Goal: Share content: Share content

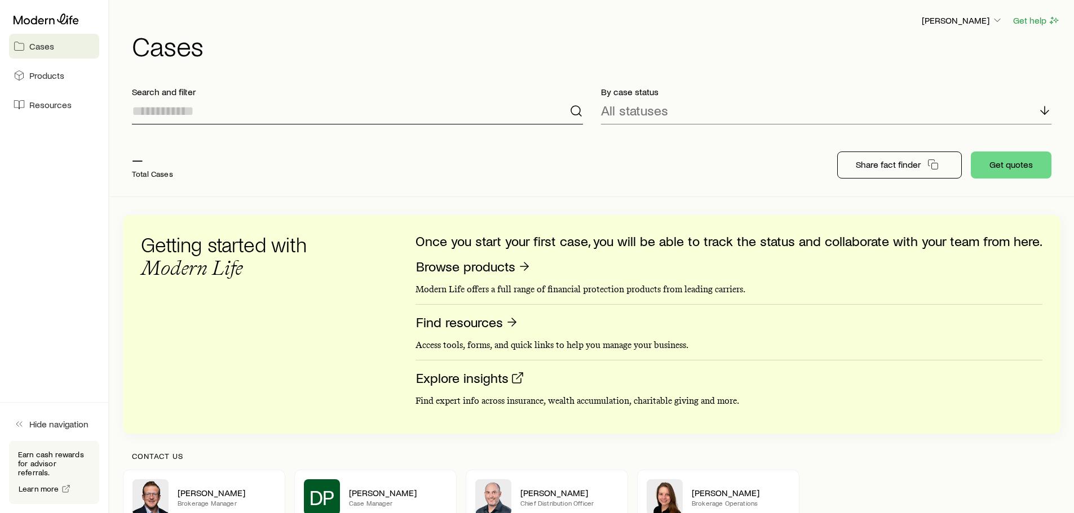
click at [433, 113] on input at bounding box center [357, 111] width 451 height 27
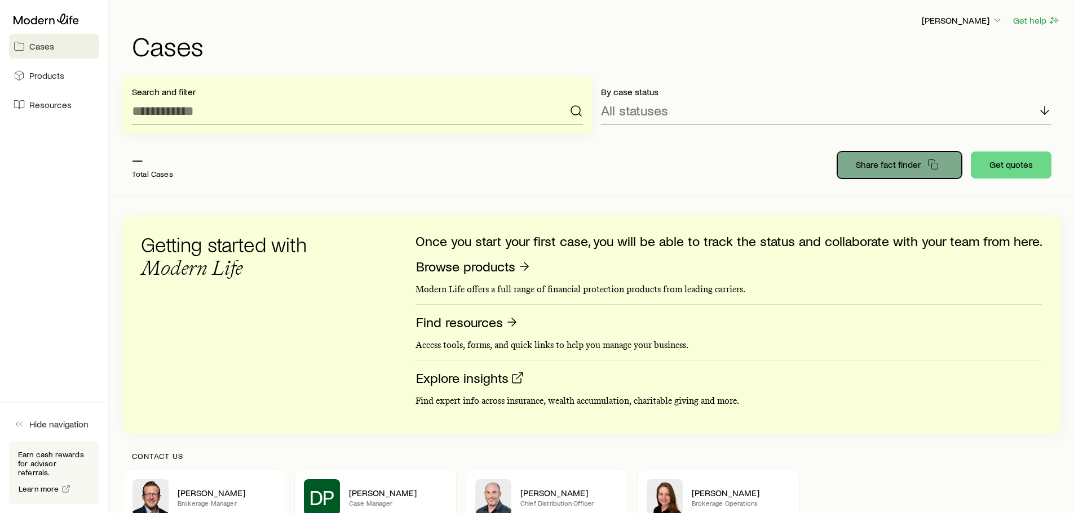
click at [873, 162] on p "Share fact finder" at bounding box center [888, 164] width 65 height 11
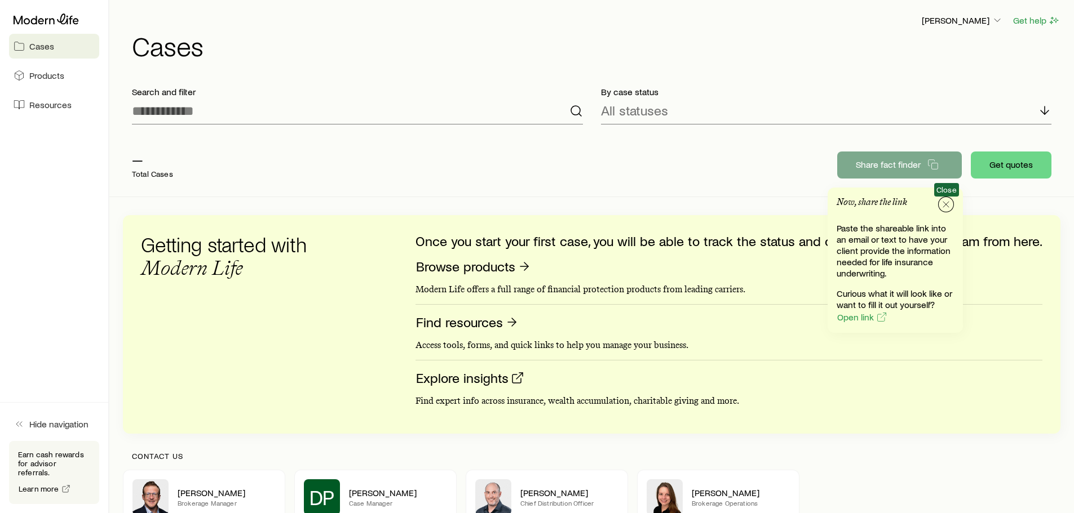
click at [944, 201] on icon "button" at bounding box center [945, 204] width 11 height 11
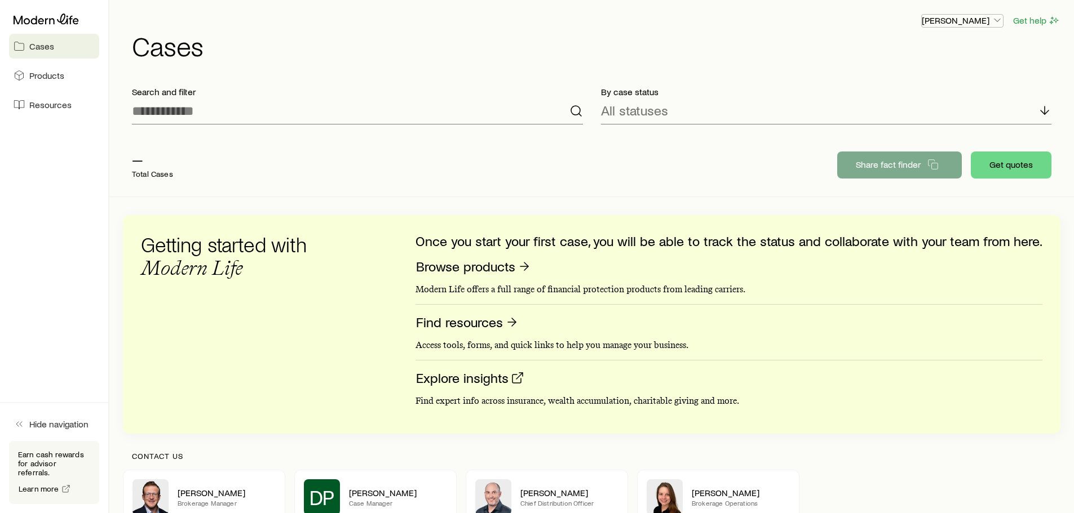
click at [966, 19] on p "[PERSON_NAME]" at bounding box center [962, 20] width 81 height 11
click at [313, 32] on h1 "Cases" at bounding box center [596, 45] width 928 height 27
click at [933, 19] on p "[PERSON_NAME]" at bounding box center [962, 20] width 81 height 11
click at [907, 105] on span "Sign out" at bounding box center [908, 105] width 31 height 11
click at [940, 22] on p "[PERSON_NAME]" at bounding box center [962, 20] width 81 height 11
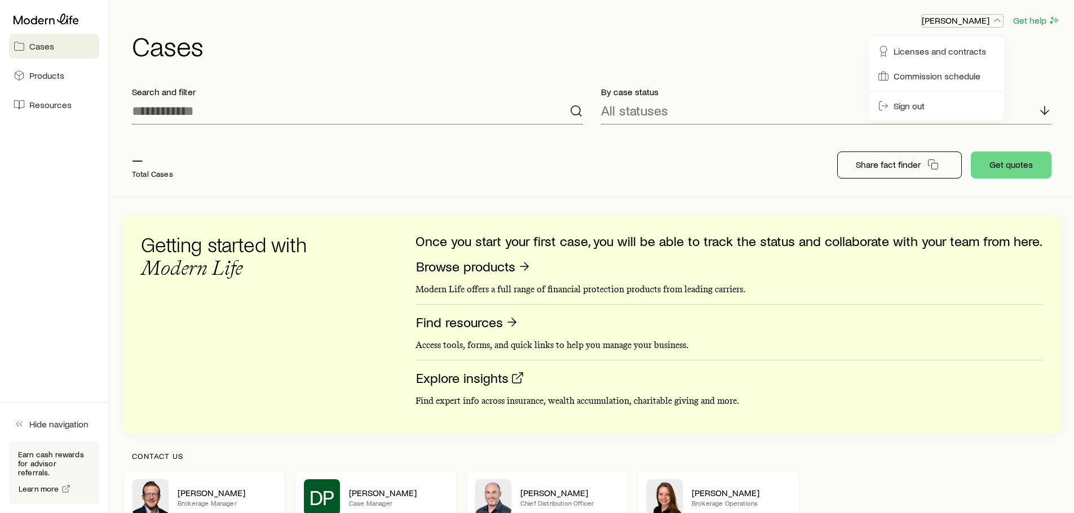
click at [940, 22] on p "[PERSON_NAME]" at bounding box center [962, 20] width 81 height 11
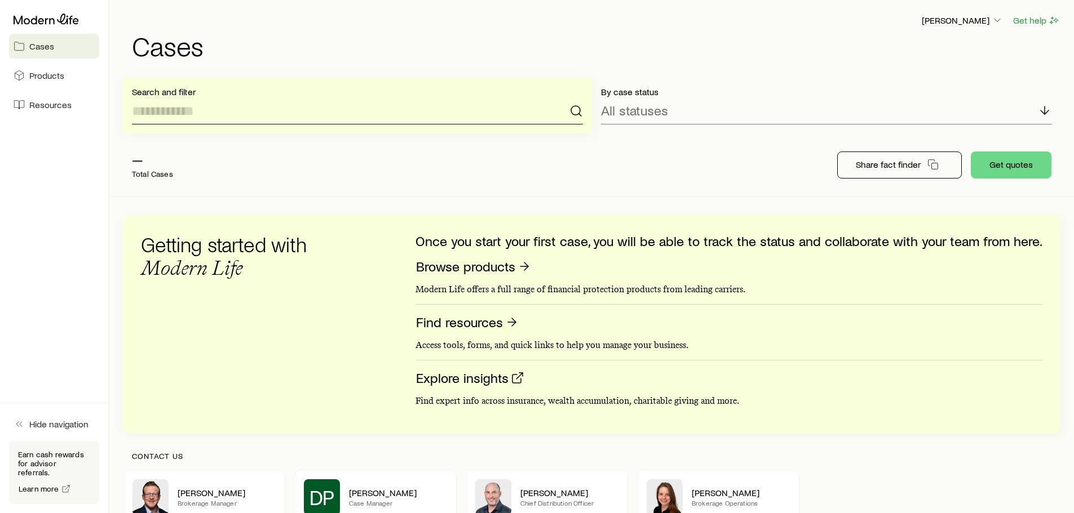
click at [255, 114] on input at bounding box center [357, 111] width 451 height 27
type input "*****"
click at [270, 107] on input "*****" at bounding box center [357, 111] width 451 height 27
drag, startPoint x: 265, startPoint y: 107, endPoint x: 0, endPoint y: 98, distance: 265.6
click at [0, 98] on div "Cases Products Resources Hide navigation Earn cash rewards for advisor referral…" at bounding box center [537, 333] width 1074 height 667
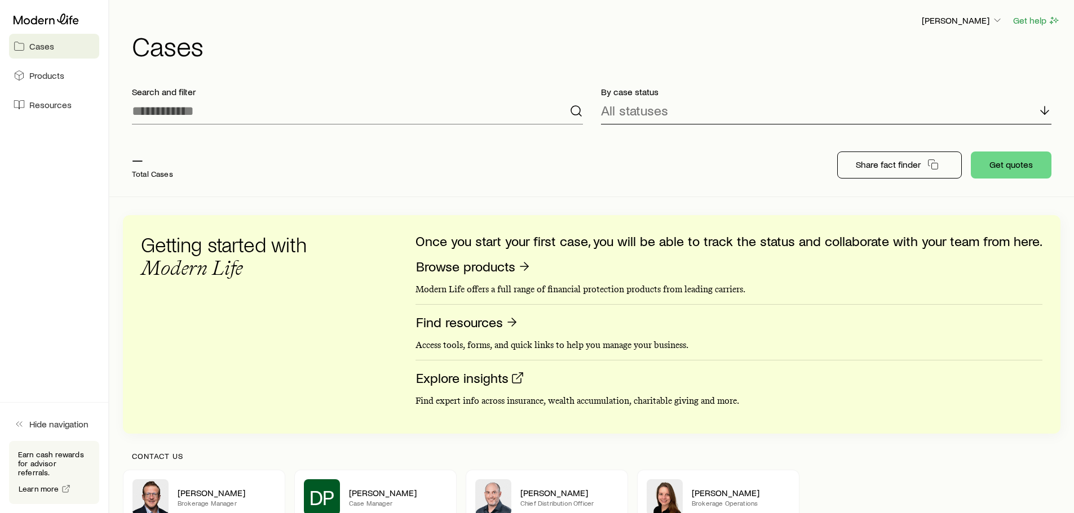
click at [698, 114] on div "All statuses" at bounding box center [826, 111] width 451 height 27
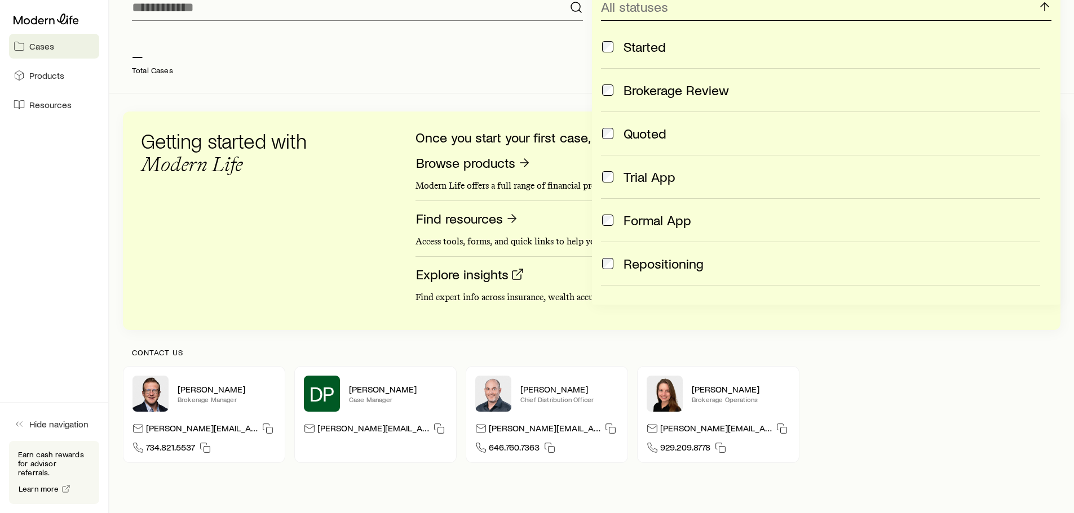
scroll to position [113, 0]
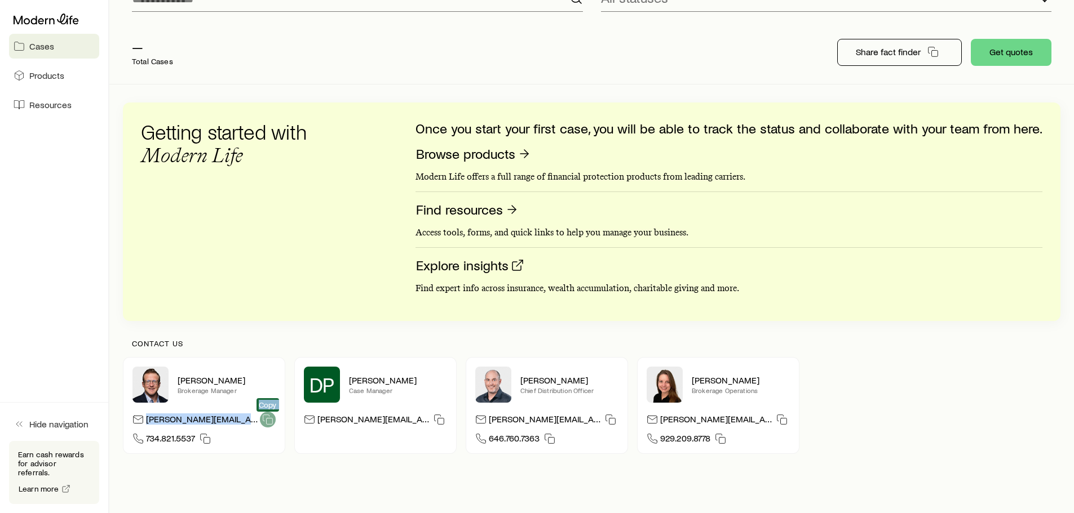
drag, startPoint x: 147, startPoint y: 420, endPoint x: 260, endPoint y: 422, distance: 112.7
click at [260, 422] on div "[PERSON_NAME][EMAIL_ADDRESS][PERSON_NAME][DOMAIN_NAME] Copy" at bounding box center [211, 420] width 130 height 17
copy div "[PERSON_NAME][EMAIL_ADDRESS][PERSON_NAME][DOMAIN_NAME]"
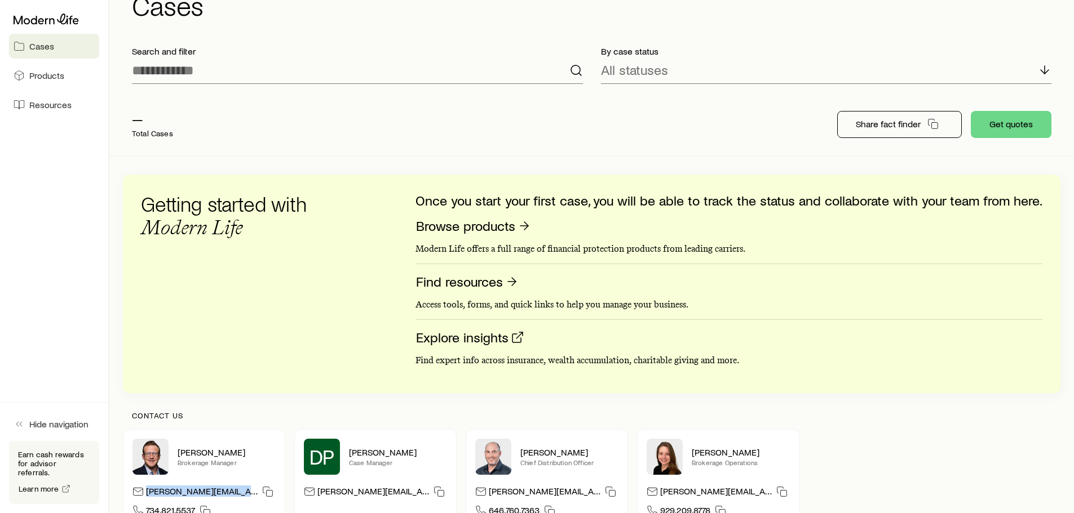
scroll to position [0, 0]
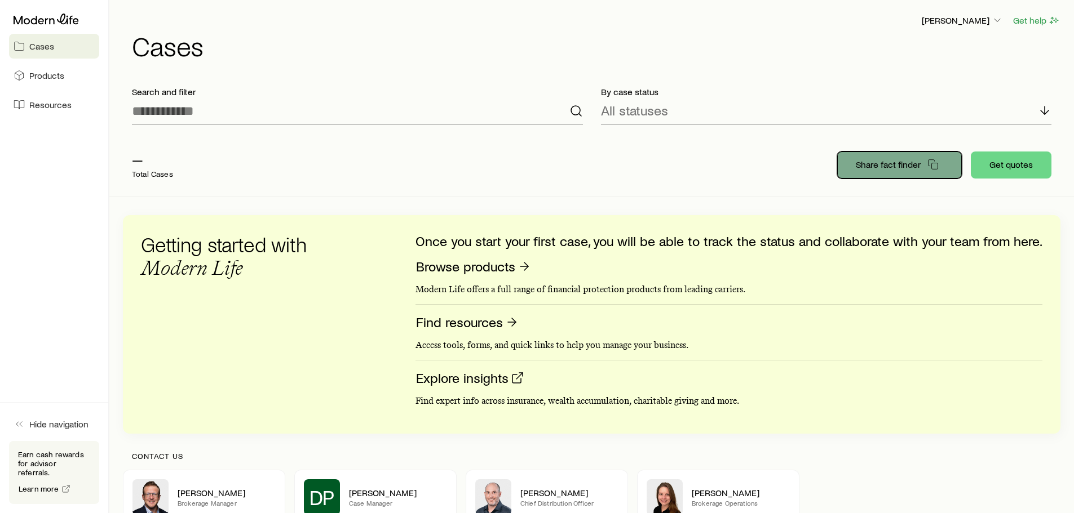
click at [902, 160] on p "Share fact finder" at bounding box center [888, 164] width 65 height 11
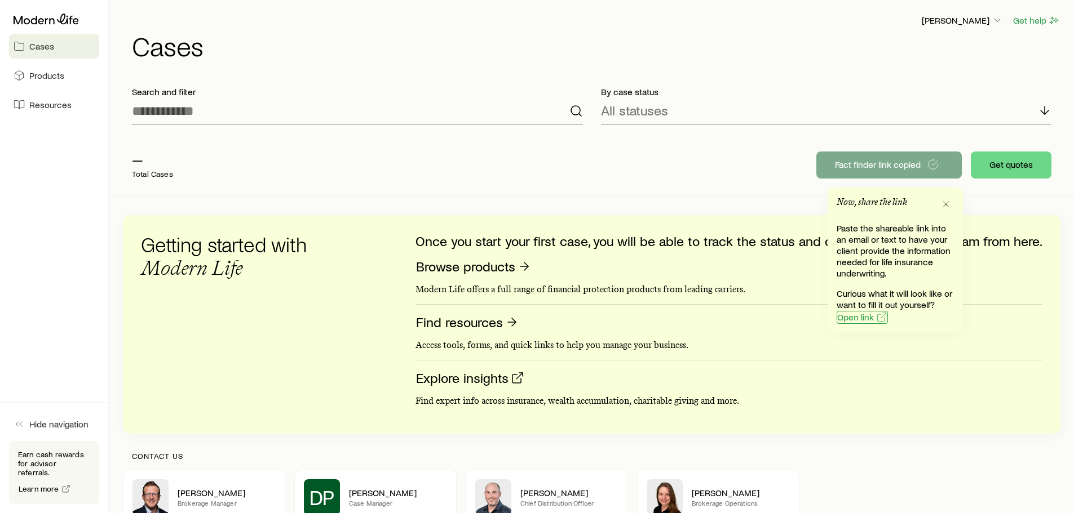
click at [855, 320] on span "Open link" at bounding box center [855, 317] width 37 height 9
drag, startPoint x: 944, startPoint y: 205, endPoint x: 949, endPoint y: 192, distance: 14.4
click at [947, 203] on icon "button" at bounding box center [945, 204] width 11 height 11
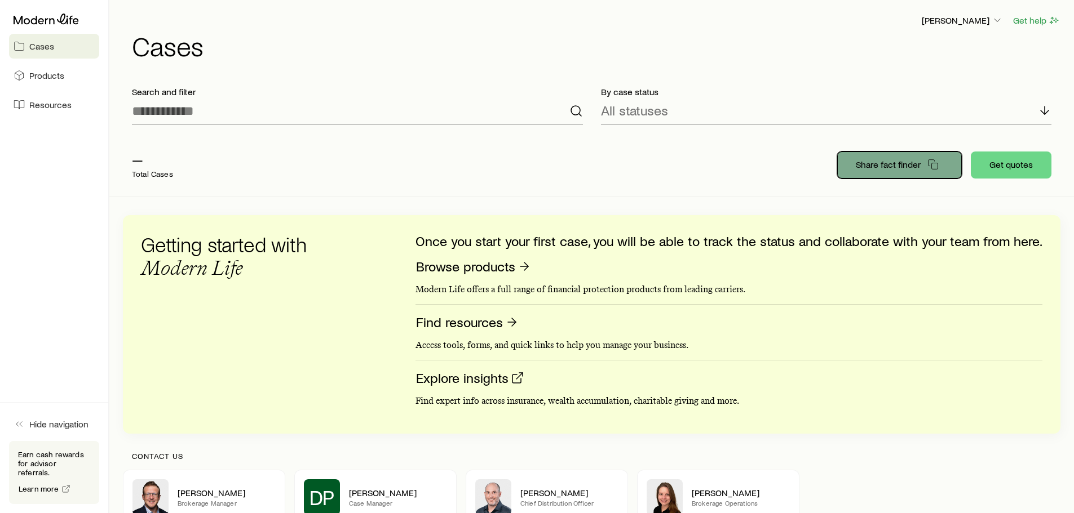
click at [885, 163] on p "Share fact finder" at bounding box center [888, 164] width 65 height 11
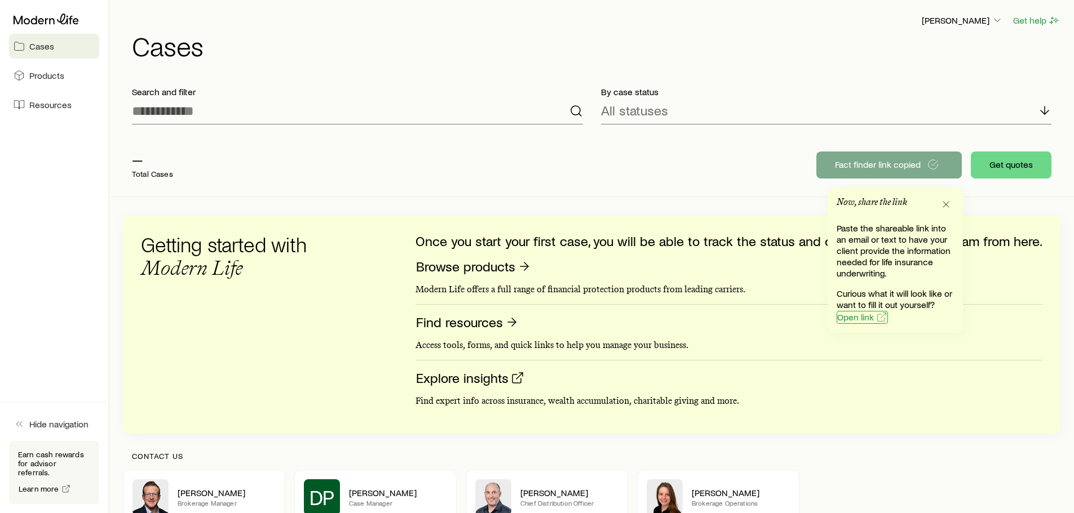
click at [854, 321] on span "Open link" at bounding box center [855, 317] width 37 height 9
